Goal: Task Accomplishment & Management: Manage account settings

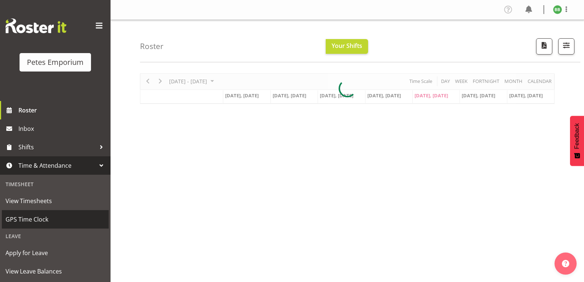
click at [49, 220] on span "GPS Time Clock" at bounding box center [55, 219] width 99 height 11
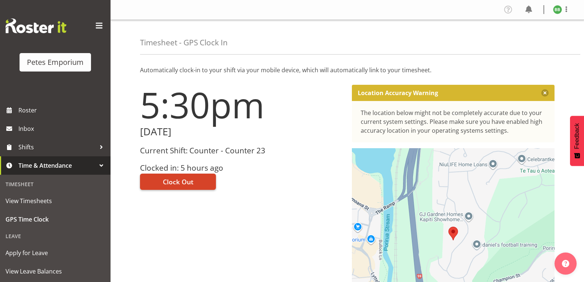
click at [180, 183] on span "Clock Out" at bounding box center [178, 182] width 31 height 10
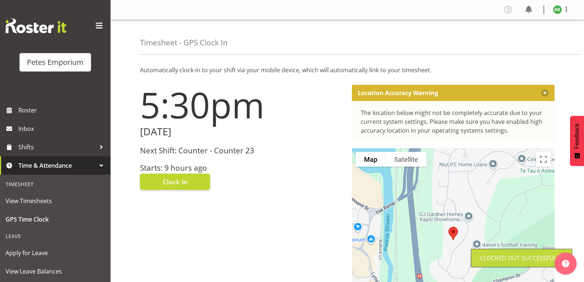
click at [555, 9] on img at bounding box center [557, 9] width 9 height 9
click at [515, 35] on link "Log Out" at bounding box center [535, 38] width 71 height 13
